Goal: Check status

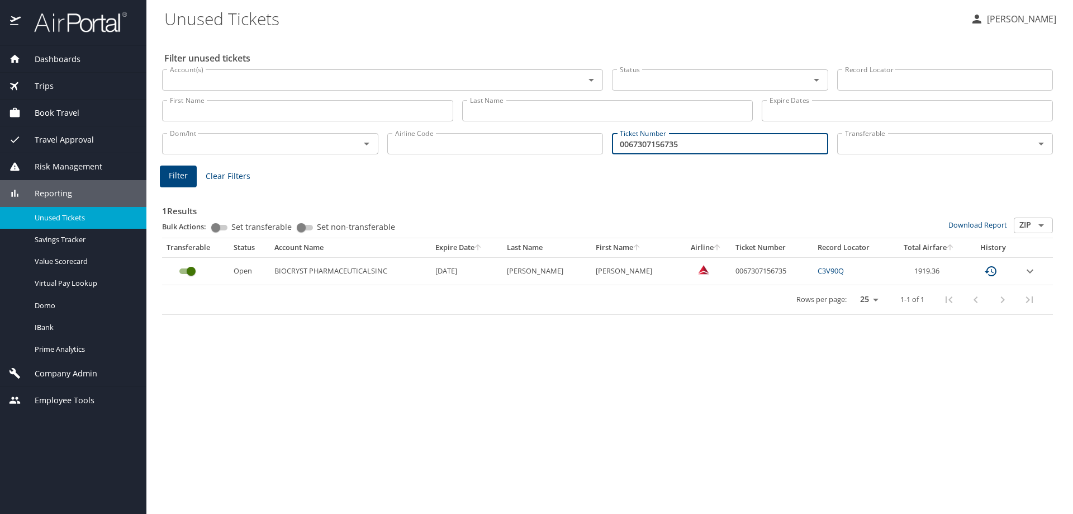
click at [721, 141] on input "0067307156735" at bounding box center [720, 143] width 216 height 21
type input "5267232154421"
click at [187, 181] on button "Filter" at bounding box center [178, 176] width 37 height 22
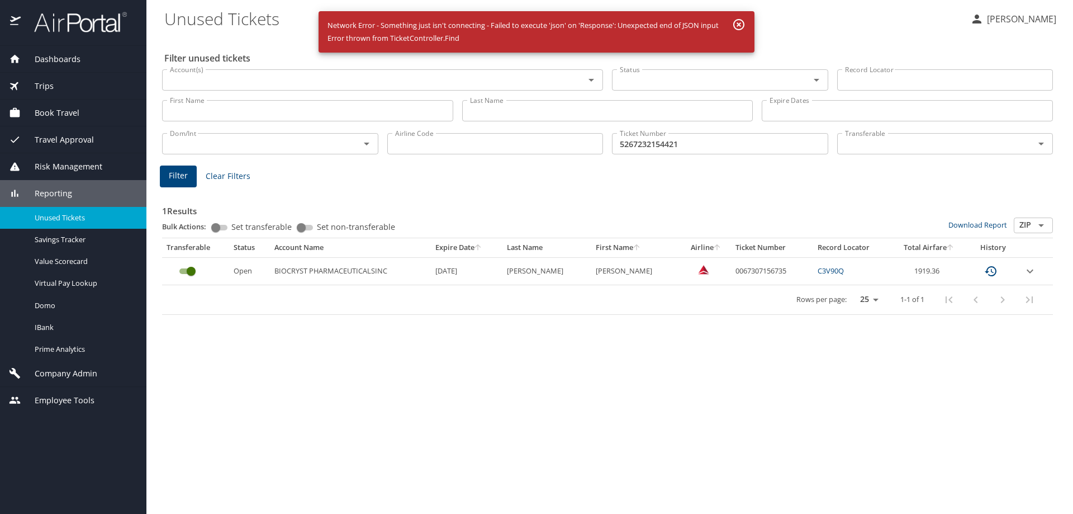
click at [654, 140] on input "5267232154421" at bounding box center [720, 143] width 216 height 21
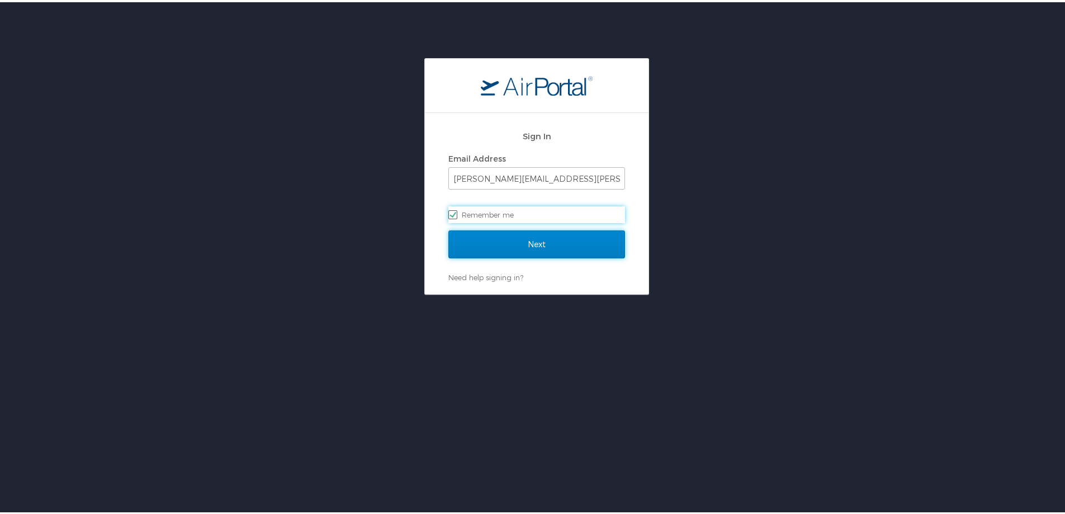
click at [468, 246] on input "Next" at bounding box center [536, 242] width 177 height 28
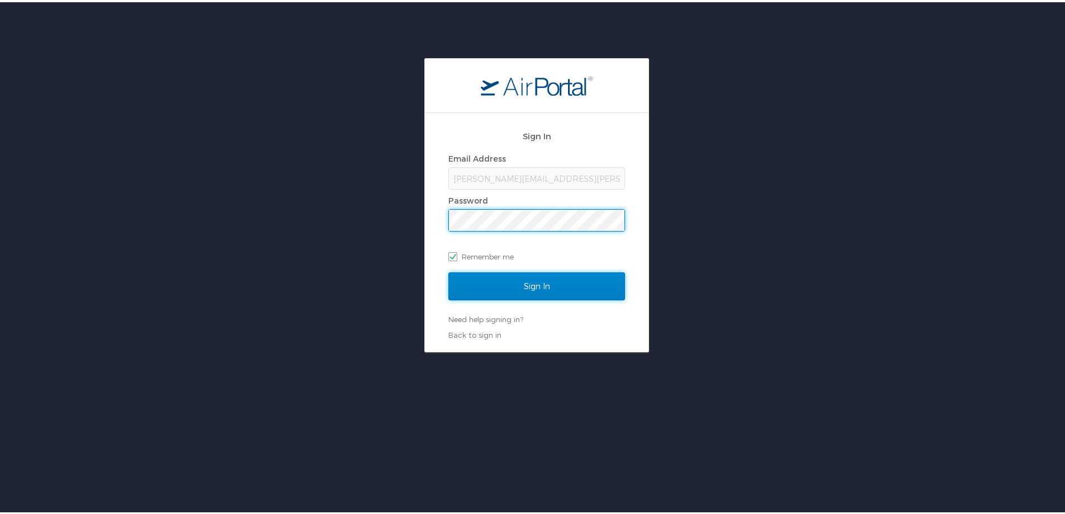
click at [490, 278] on input "Sign In" at bounding box center [536, 284] width 177 height 28
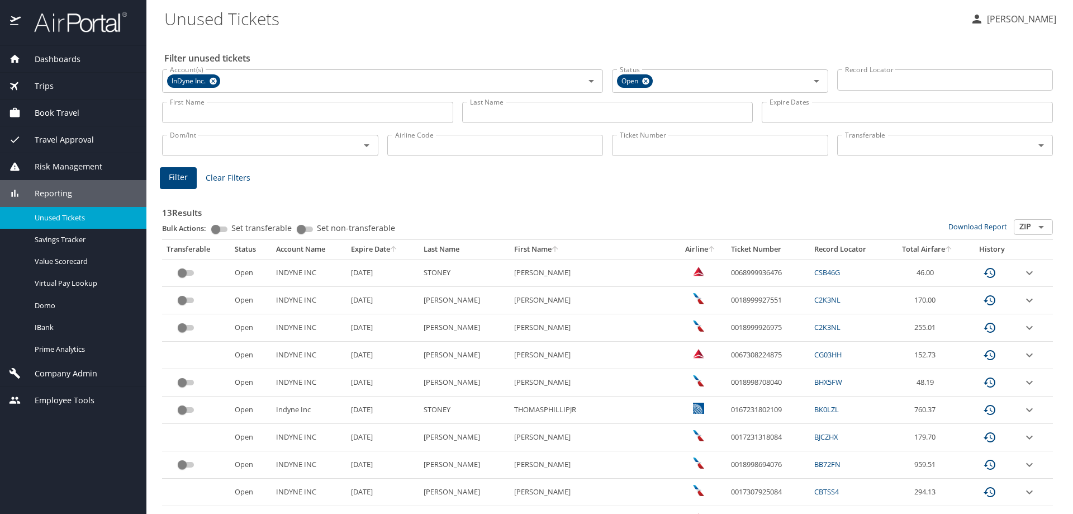
click at [677, 152] on input "Ticket Number" at bounding box center [720, 145] width 216 height 21
paste input "5267232154421"
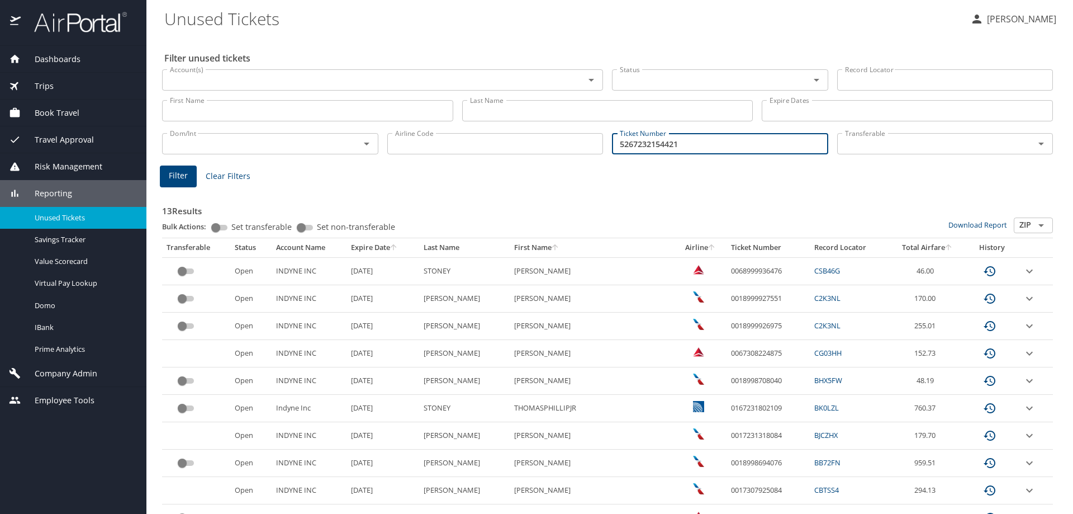
type input "5267232154421"
click at [170, 170] on span "Filter" at bounding box center [178, 176] width 19 height 14
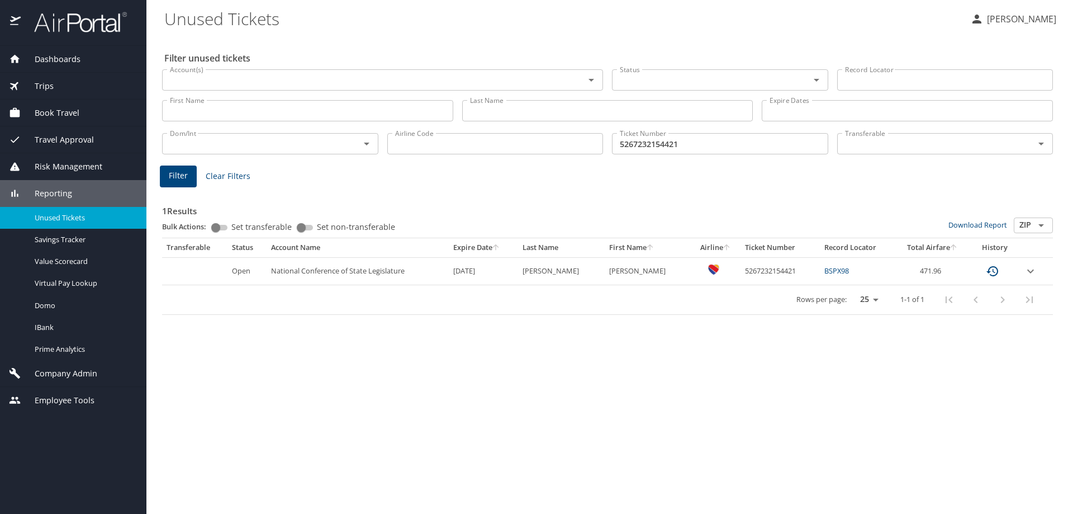
click at [8, 436] on div "Dashboards AirPortal 360™ Manager AirPortal 360™ Agent My Travel Dashboard Trip…" at bounding box center [73, 280] width 146 height 468
click at [636, 143] on input "5267232154421" at bounding box center [720, 143] width 216 height 21
